Goal: Task Accomplishment & Management: Manage account settings

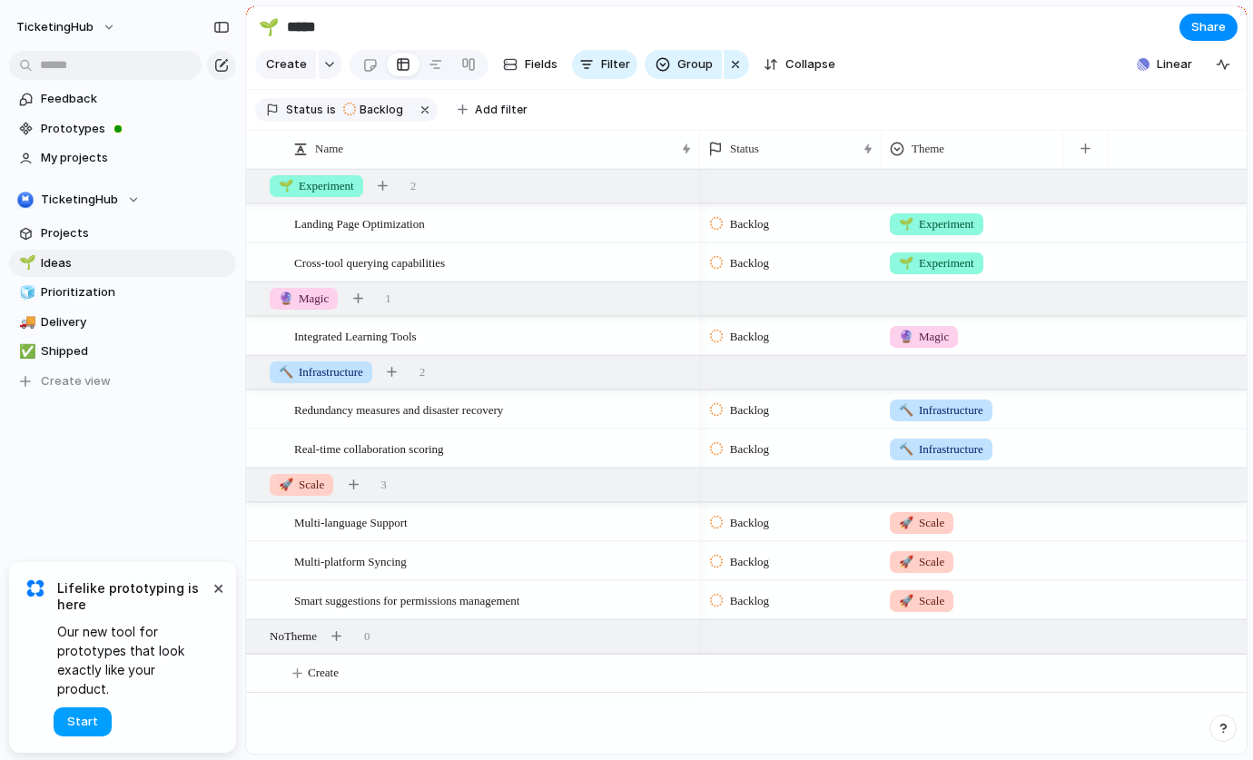
click at [87, 722] on span "Start" at bounding box center [82, 722] width 31 height 18
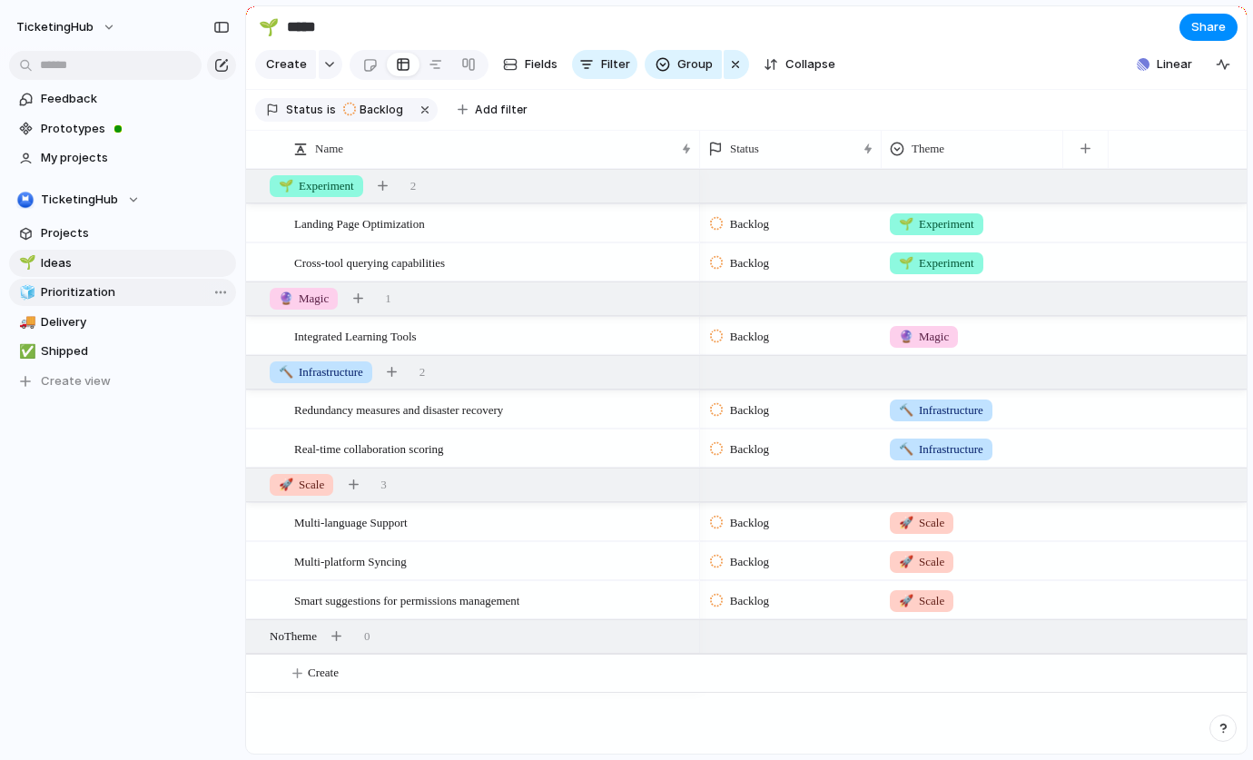
click at [97, 290] on span "Prioritization" at bounding box center [135, 292] width 189 height 18
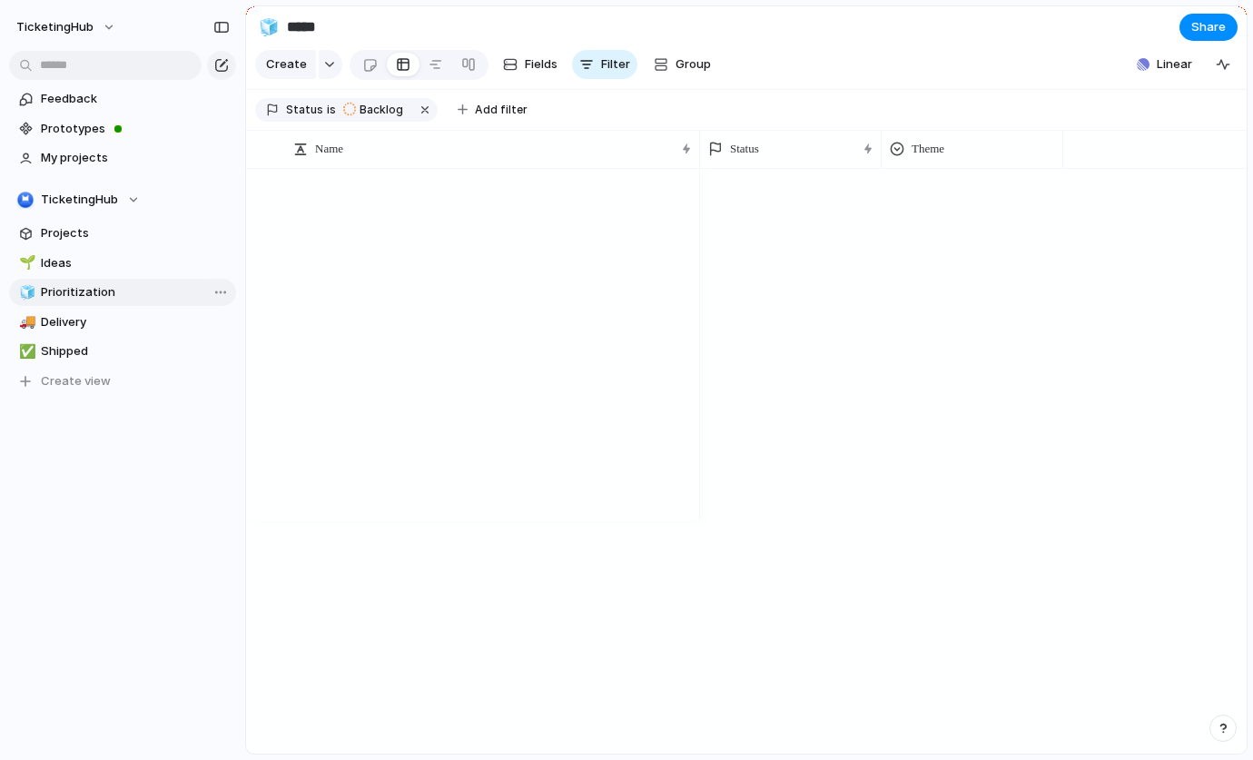
type input "**********"
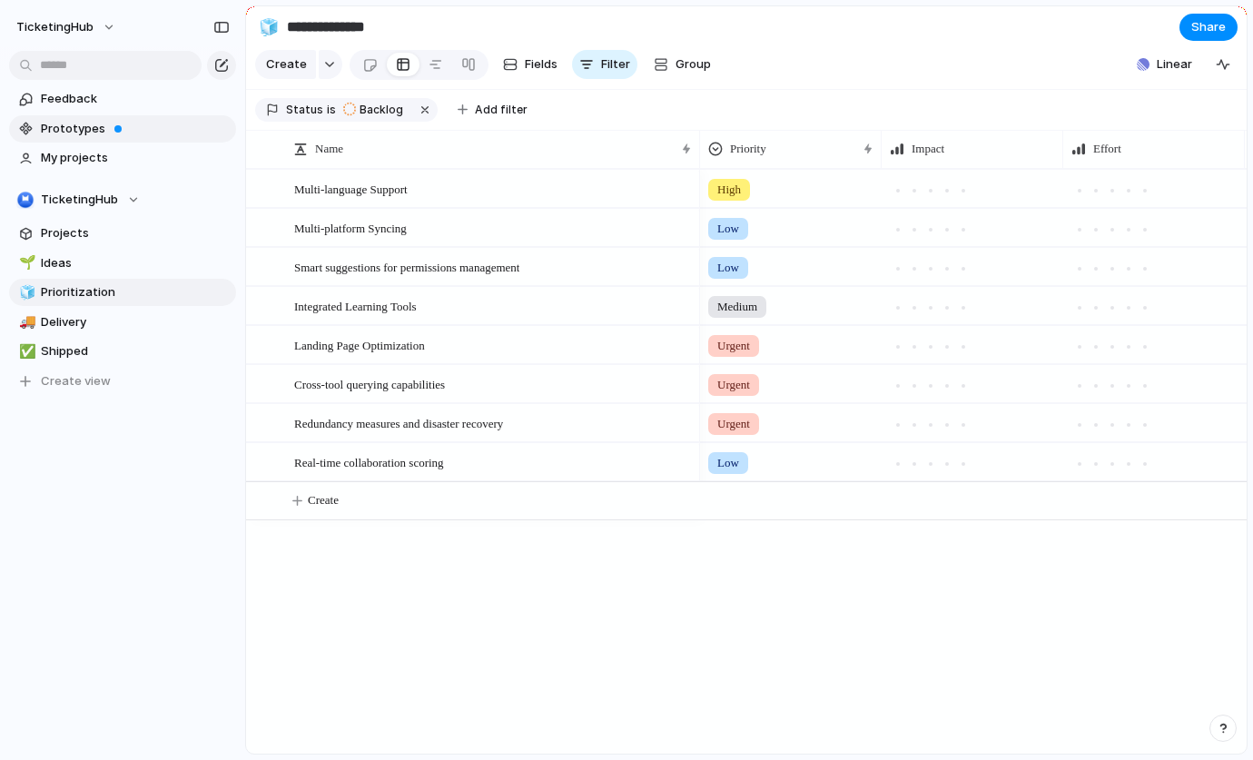
click at [83, 127] on span "Prototypes" at bounding box center [135, 129] width 189 height 18
click at [59, 240] on span "Projects" at bounding box center [135, 233] width 189 height 18
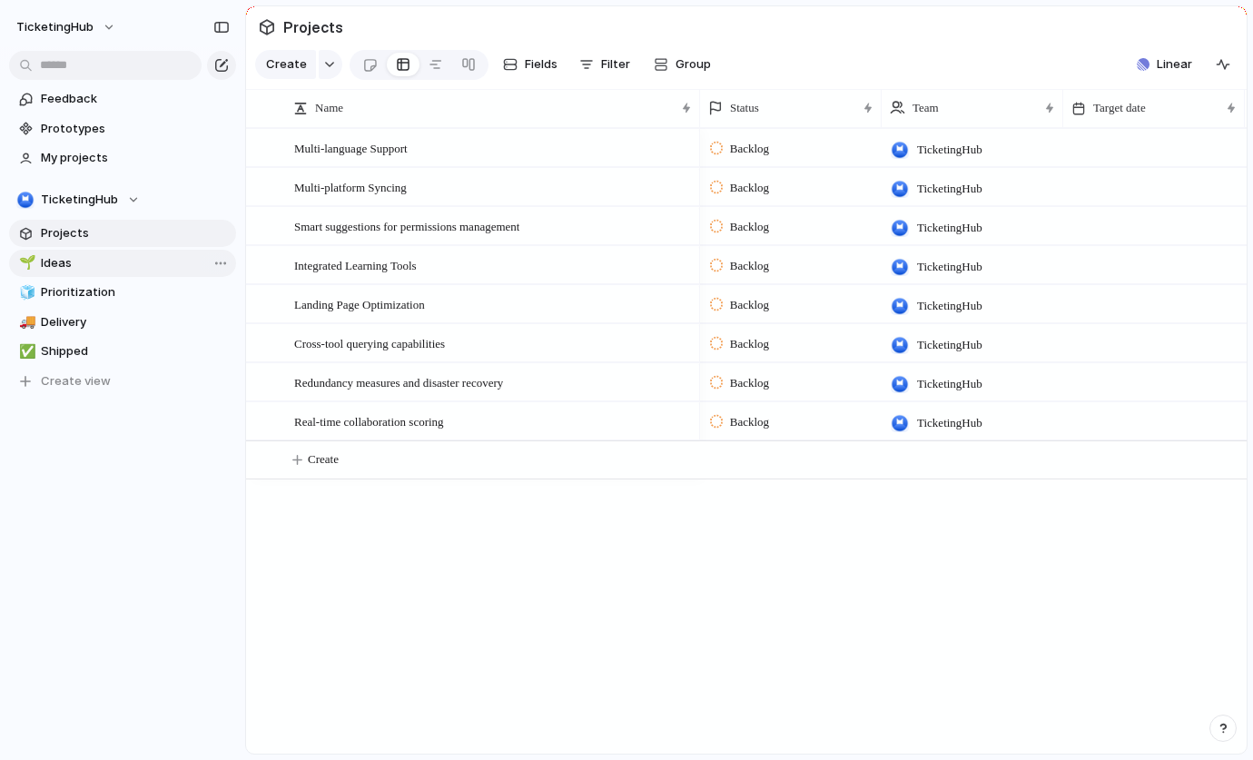
click at [58, 262] on span "Ideas" at bounding box center [135, 263] width 189 height 18
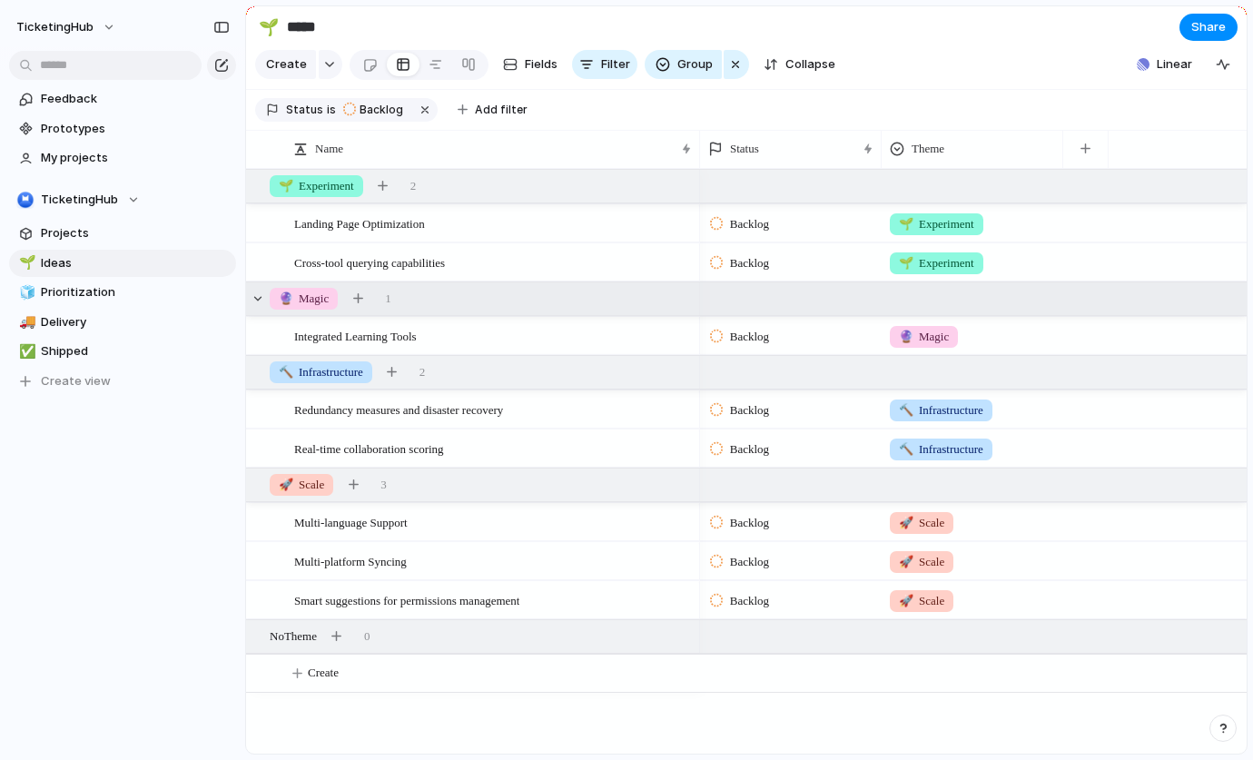
click at [267, 300] on div "🔮 Magic 1" at bounding box center [748, 298] width 1004 height 33
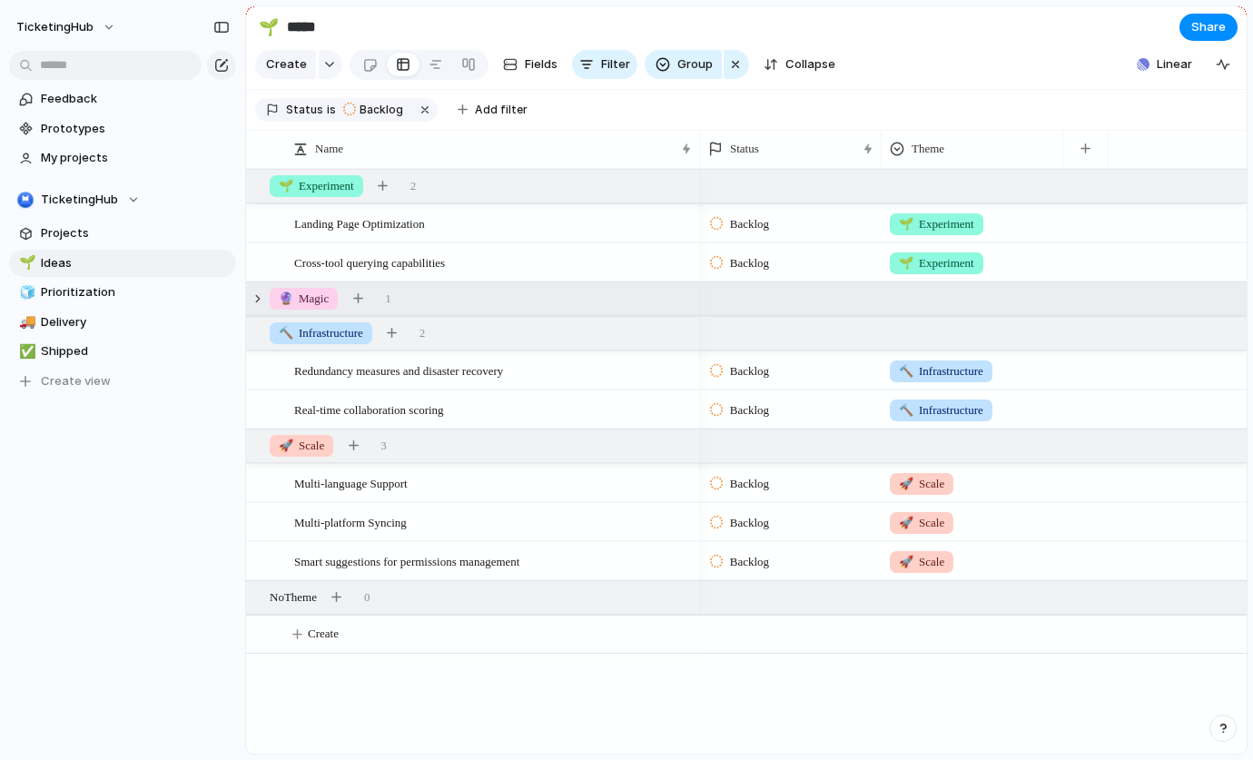
click at [267, 300] on div "🔮 Magic 1" at bounding box center [748, 298] width 1004 height 33
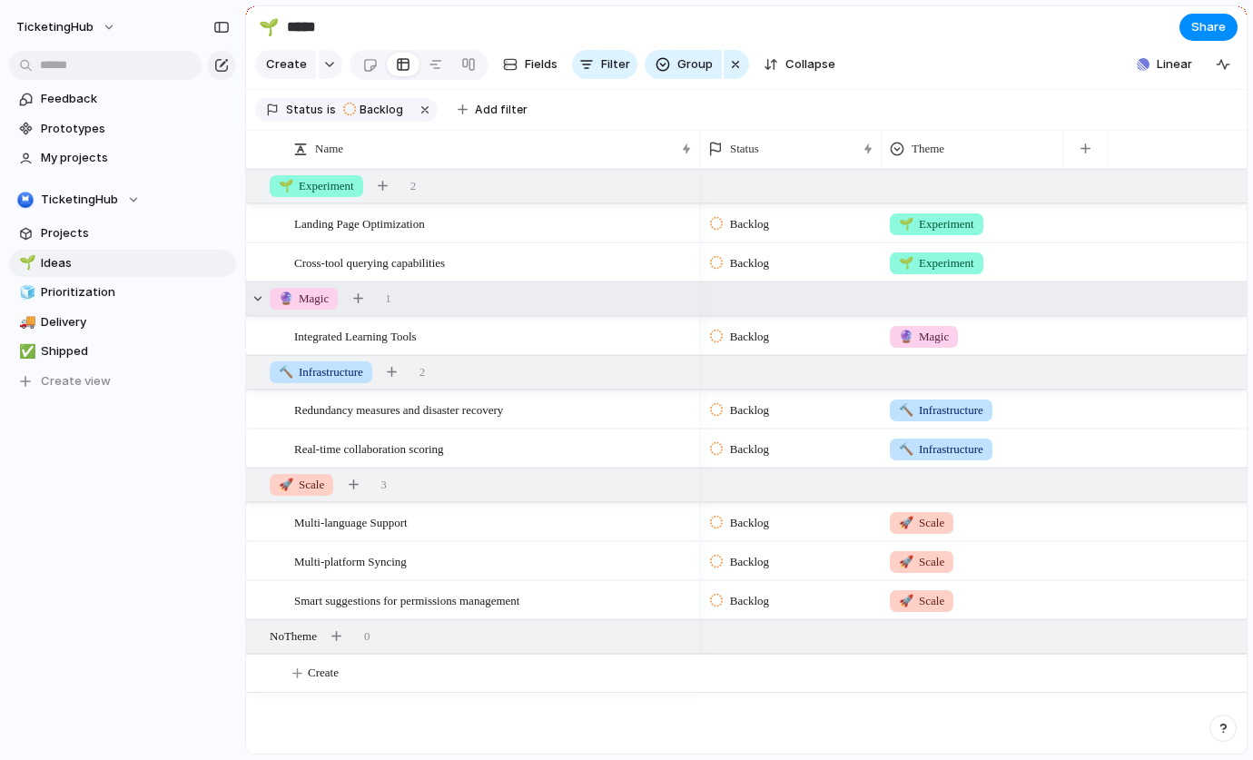
click at [316, 297] on span "🔮 Magic" at bounding box center [304, 299] width 50 height 18
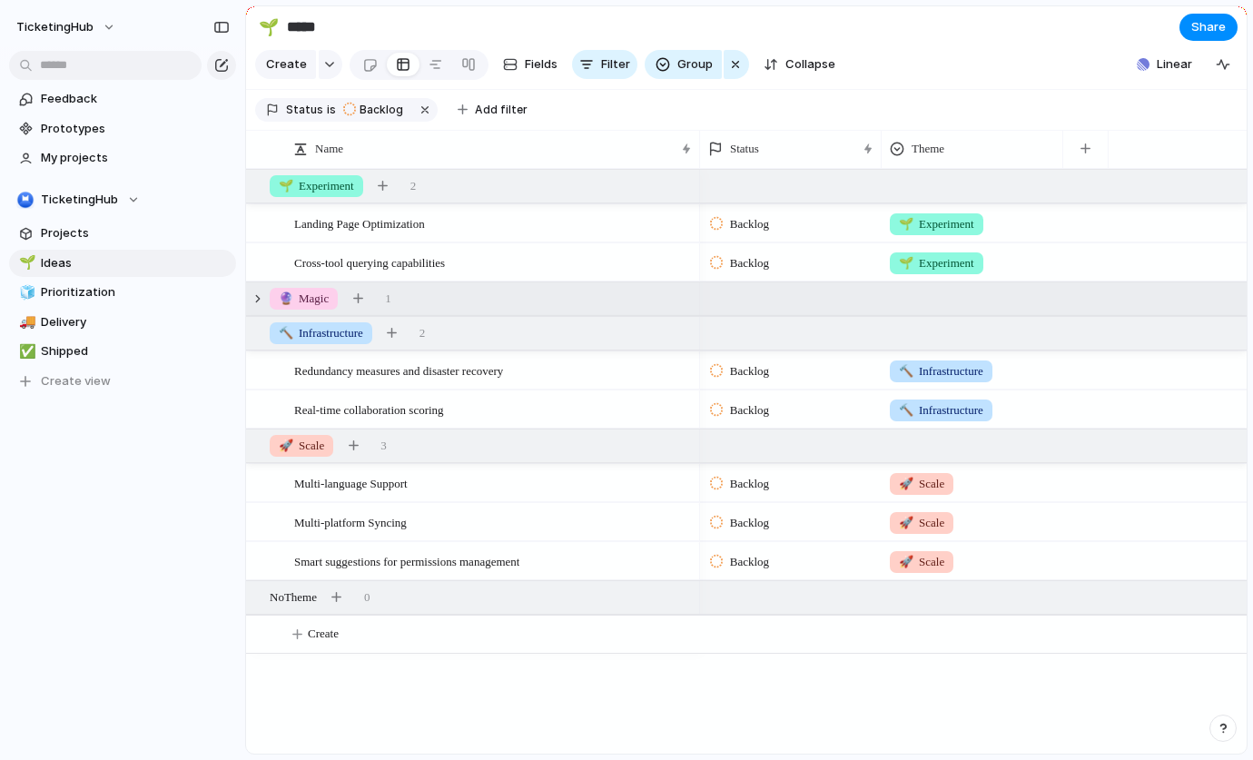
click at [316, 297] on span "🔮 Magic" at bounding box center [304, 299] width 50 height 18
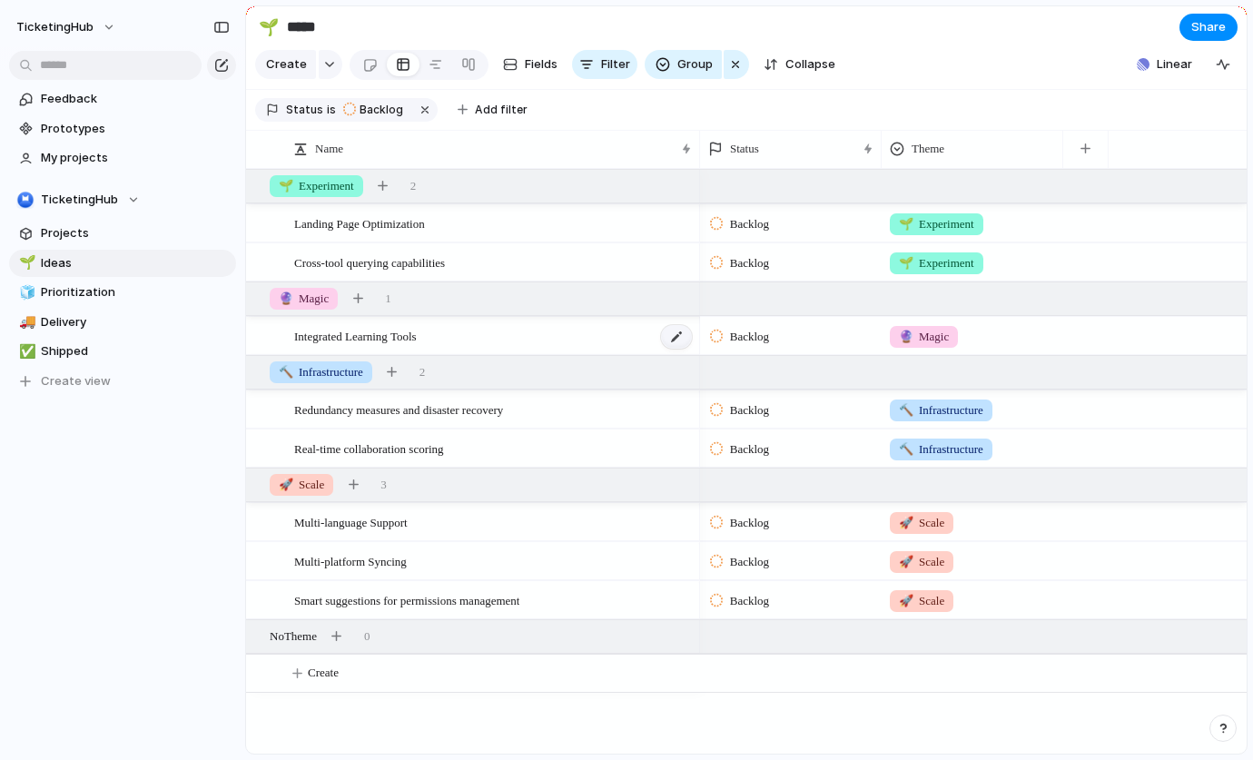
click at [678, 334] on div at bounding box center [676, 337] width 31 height 24
click at [760, 335] on span "Backlog" at bounding box center [749, 337] width 39 height 18
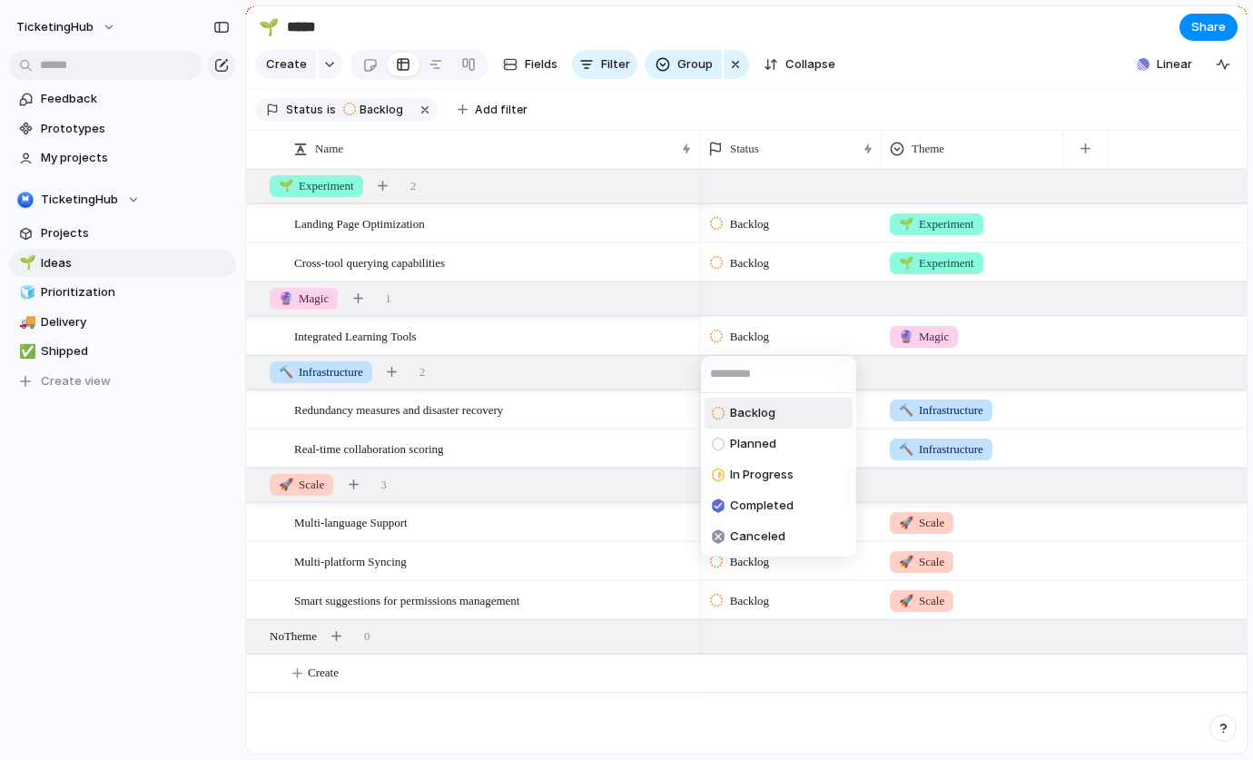
click at [836, 322] on div "Backlog Planned In Progress Completed Canceled" at bounding box center [626, 380] width 1253 height 760
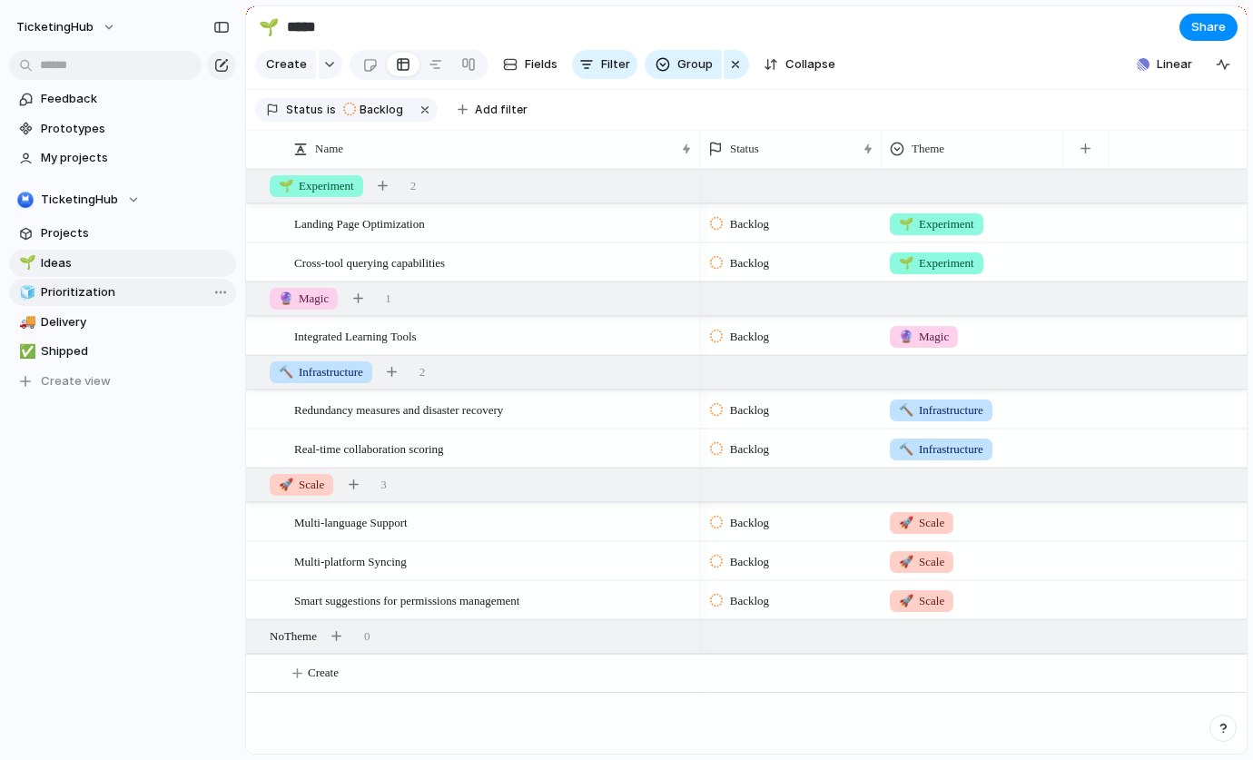
click at [99, 291] on span "Prioritization" at bounding box center [135, 292] width 189 height 18
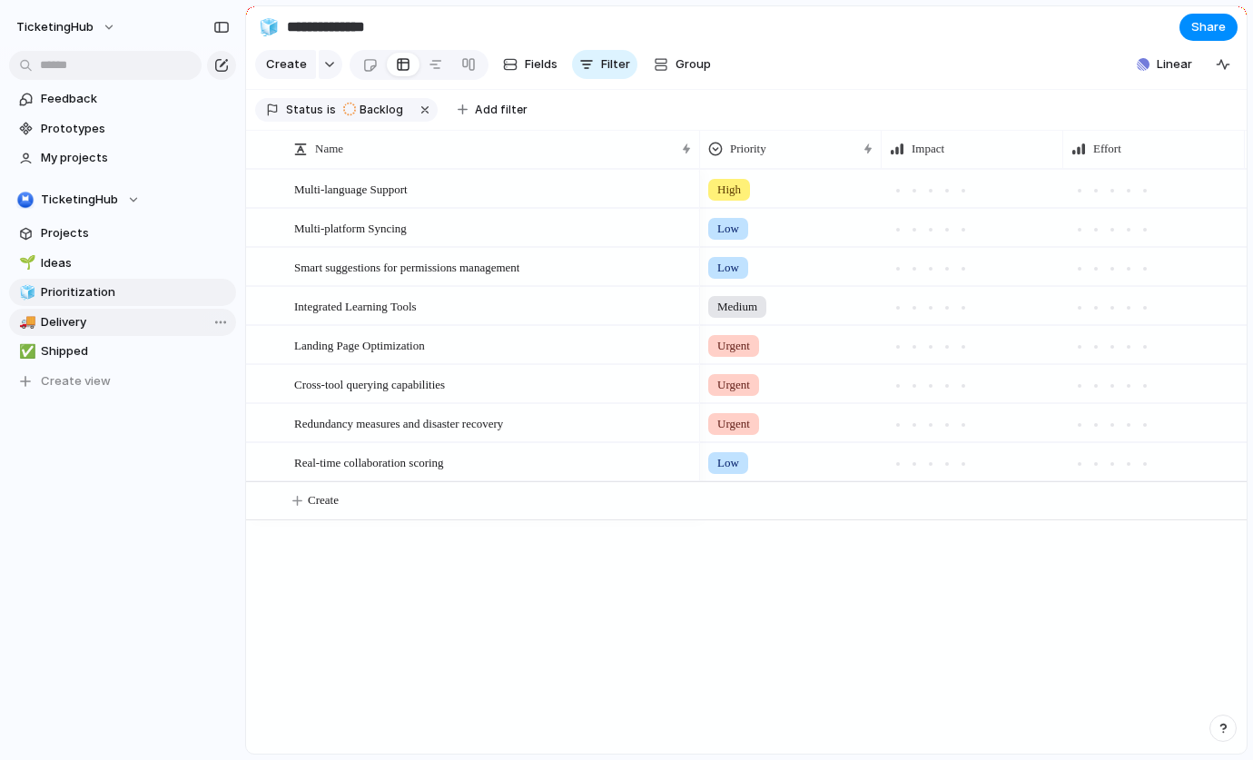
click at [93, 315] on span "Delivery" at bounding box center [135, 322] width 189 height 18
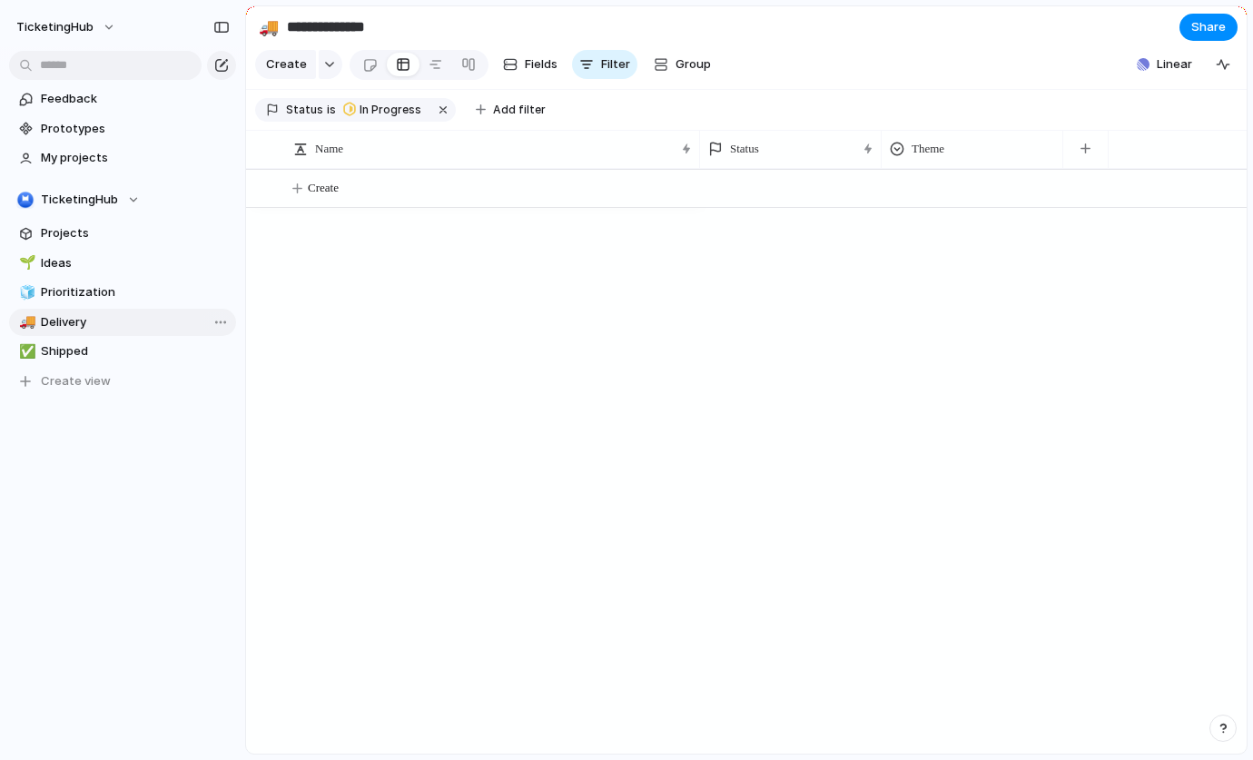
type input "********"
click at [87, 360] on link "✅ Shipped" at bounding box center [122, 351] width 227 height 27
click at [85, 335] on link "🚚 Delivery" at bounding box center [122, 322] width 227 height 27
click at [80, 291] on span "Prioritization" at bounding box center [135, 292] width 189 height 18
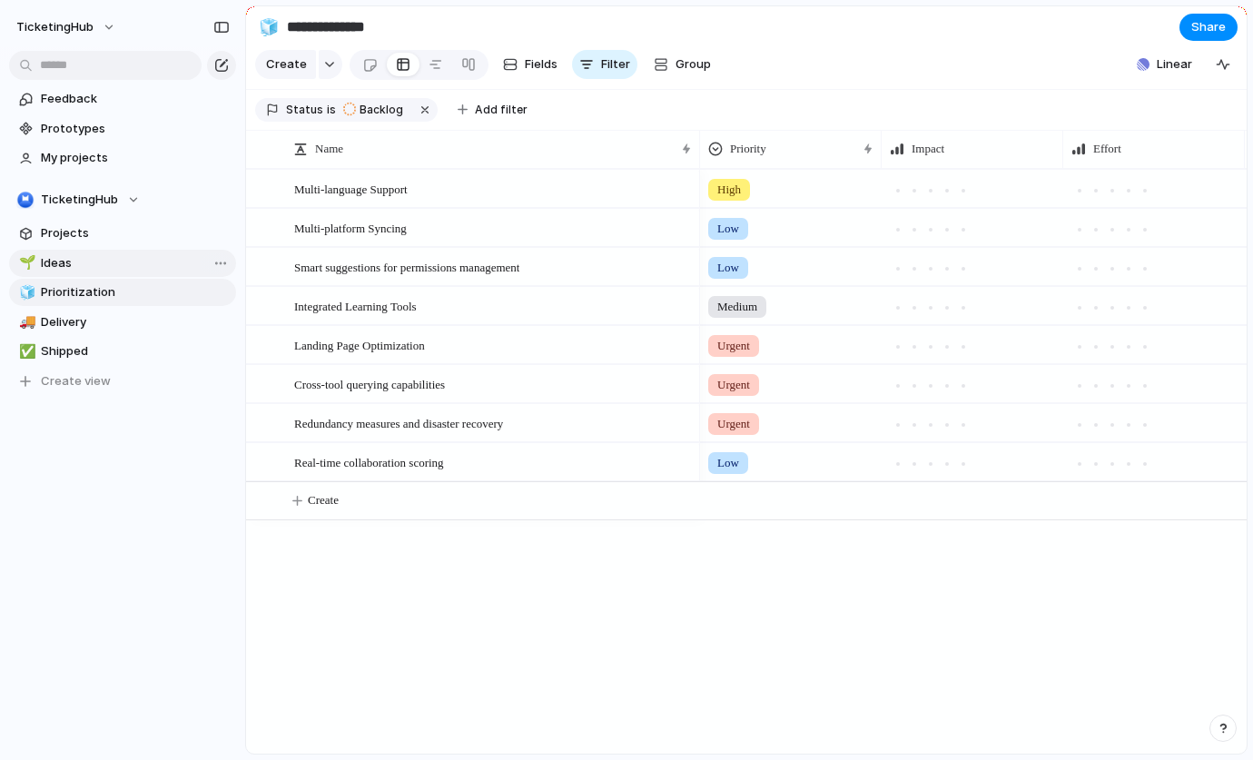
click at [80, 266] on span "Ideas" at bounding box center [135, 263] width 189 height 18
type input "*****"
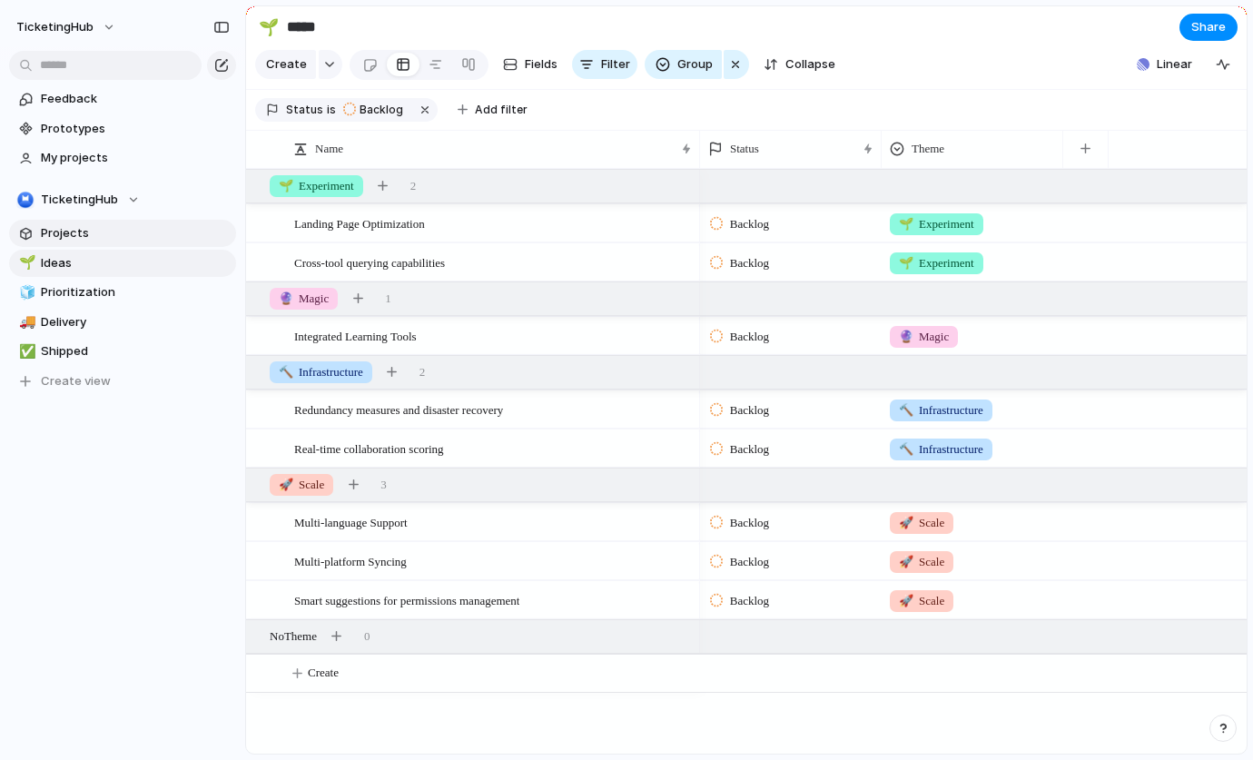
click at [79, 235] on span "Projects" at bounding box center [135, 233] width 189 height 18
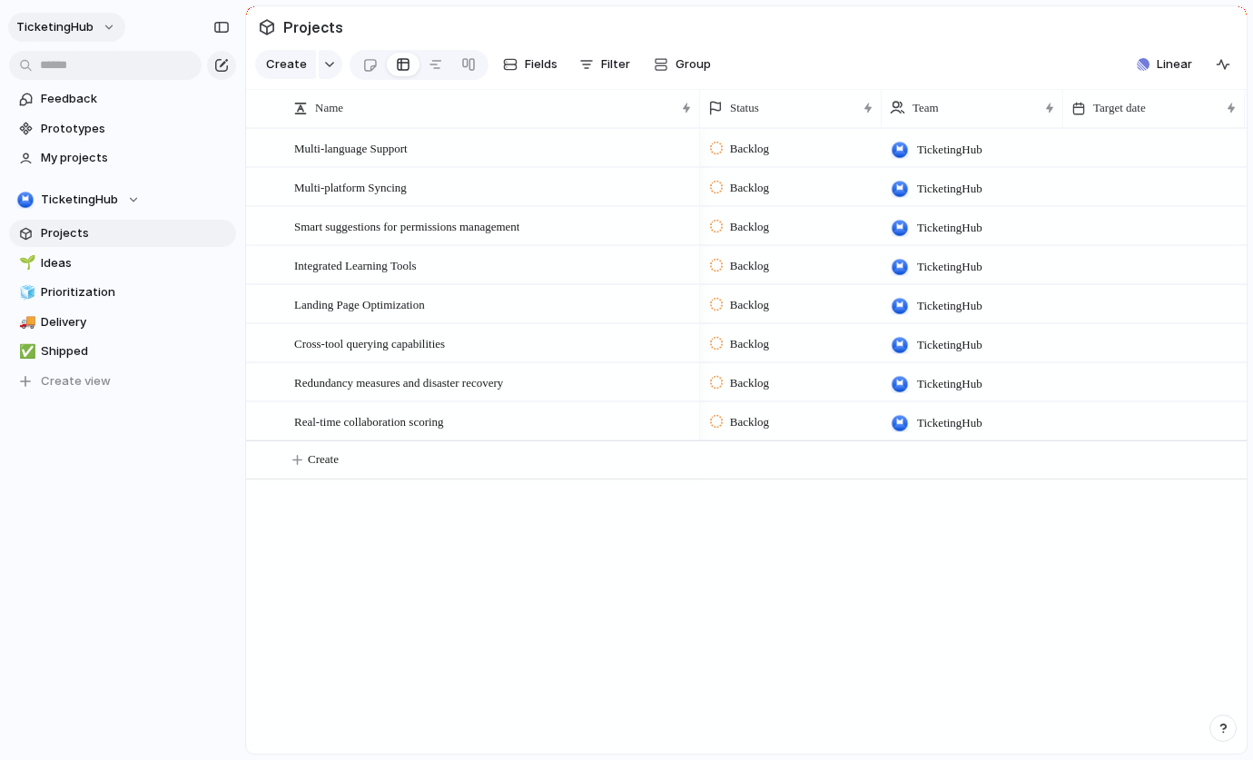
click at [99, 30] on button "TicketingHub" at bounding box center [66, 27] width 117 height 29
click at [74, 163] on span "Sign out" at bounding box center [66, 155] width 48 height 18
